Goal: Navigation & Orientation: Find specific page/section

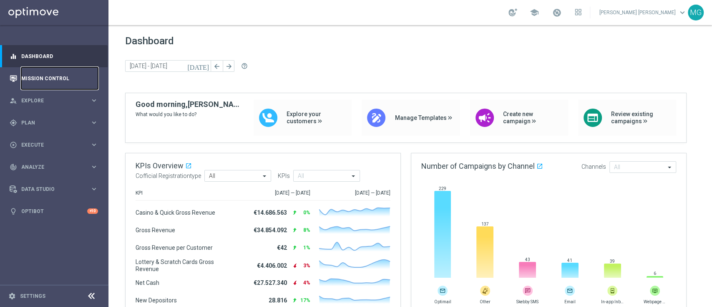
click at [29, 83] on link "Mission Control" at bounding box center [59, 78] width 77 height 22
click at [30, 122] on span "Plan" at bounding box center [55, 122] width 69 height 5
click at [33, 179] on link "Streams" at bounding box center [54, 177] width 65 height 7
